Goal: Task Accomplishment & Management: Manage account settings

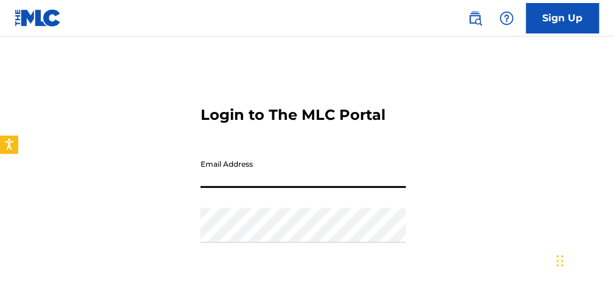
click at [235, 173] on input "Email Address" at bounding box center [303, 170] width 205 height 35
type input "[EMAIL_ADDRESS][DOMAIN_NAME]"
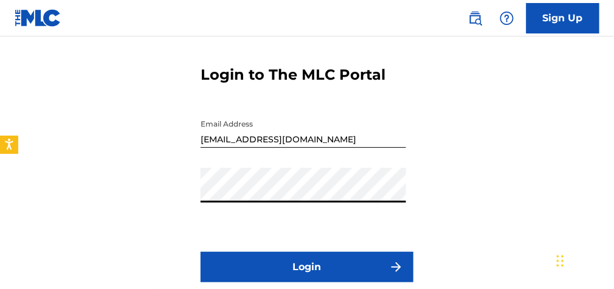
scroll to position [97, 0]
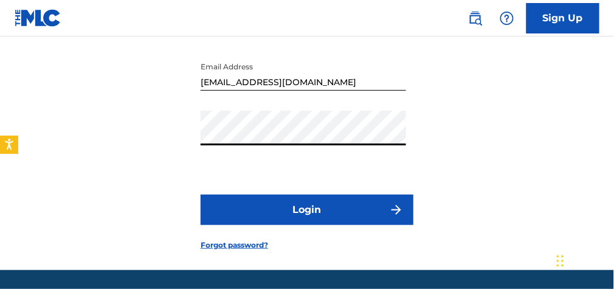
click at [337, 216] on button "Login" at bounding box center [307, 209] width 213 height 30
click at [292, 208] on button "Login" at bounding box center [307, 209] width 213 height 30
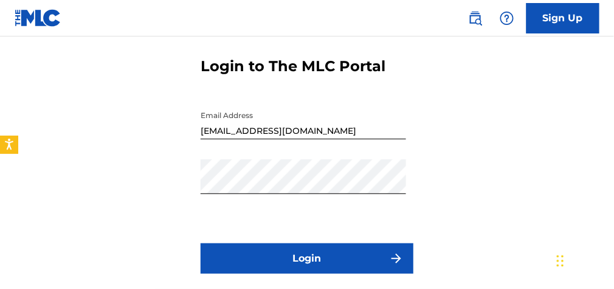
scroll to position [41, 0]
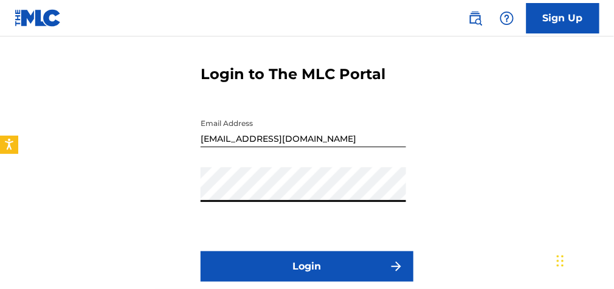
click at [199, 191] on div "Login to The MLC Portal Email Address [EMAIL_ADDRESS][DOMAIN_NAME] Password Log…" at bounding box center [307, 176] width 614 height 300
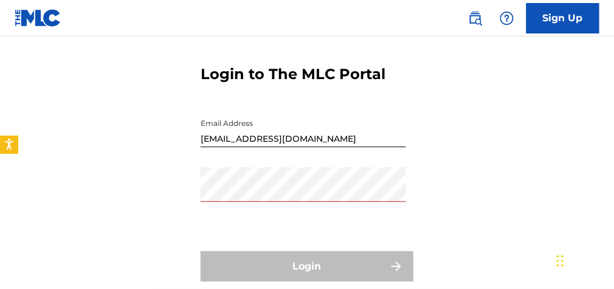
drag, startPoint x: 199, startPoint y: 191, endPoint x: 245, endPoint y: 225, distance: 56.9
click at [245, 225] on form "Login to The MLC Portal Email Address [EMAIL_ADDRESS][DOMAIN_NAME] Password Log…" at bounding box center [307, 176] width 213 height 300
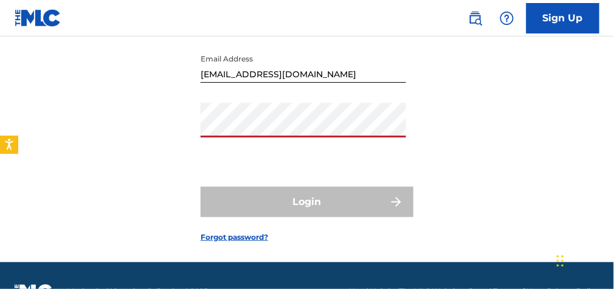
scroll to position [138, 0]
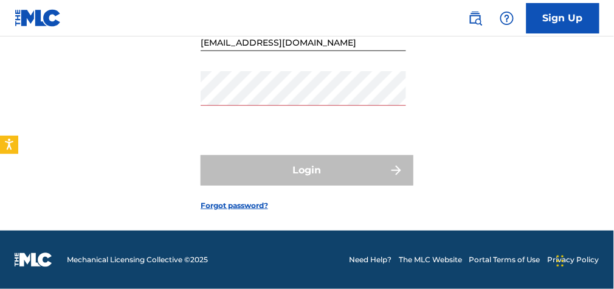
click at [253, 205] on link "Forgot password?" at bounding box center [234, 205] width 67 height 11
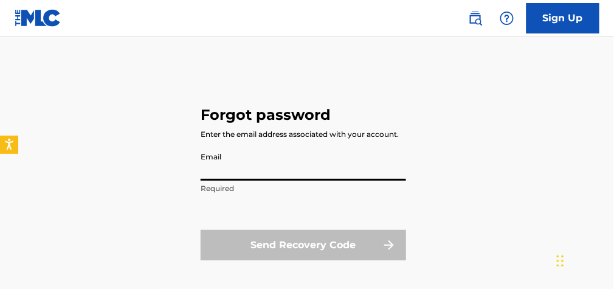
click at [222, 180] on input "Email" at bounding box center [303, 163] width 205 height 35
type input "[EMAIL_ADDRESS][DOMAIN_NAME]"
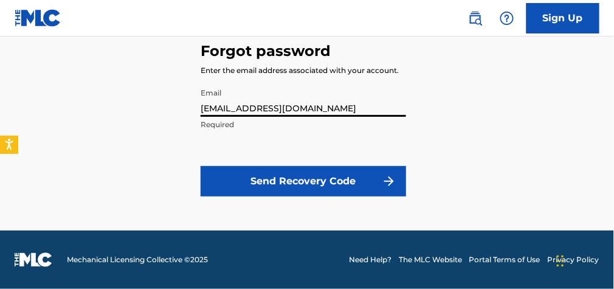
scroll to position [78, 0]
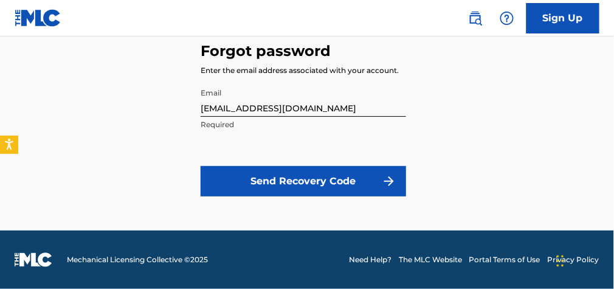
click at [270, 187] on button "Send Recovery Code" at bounding box center [303, 181] width 205 height 30
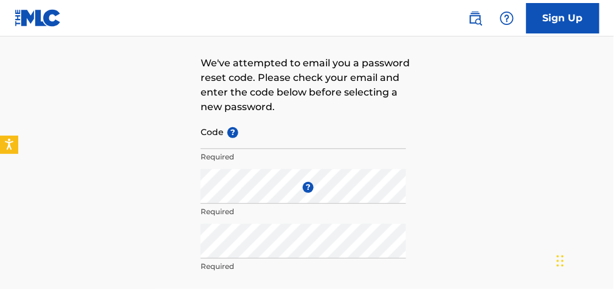
scroll to position [49, 0]
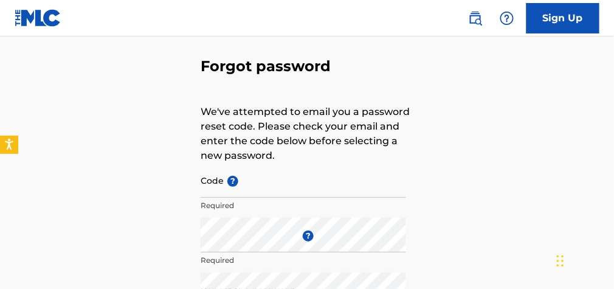
click at [347, 215] on div "Code ? Required" at bounding box center [303, 190] width 205 height 55
